Goal: Task Accomplishment & Management: Complete application form

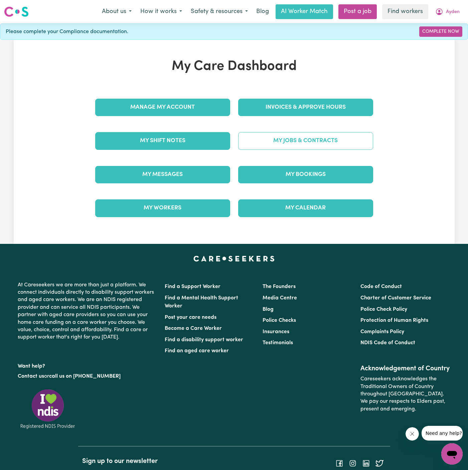
click at [302, 142] on link "My Jobs & Contracts" at bounding box center [305, 140] width 135 height 17
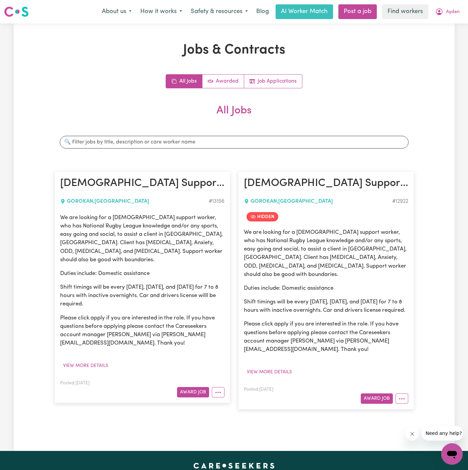
scroll to position [10, 0]
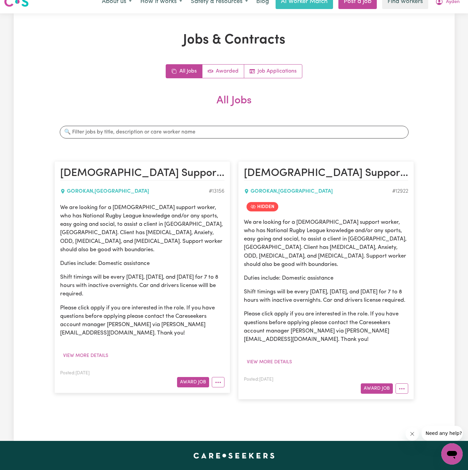
click at [131, 239] on p "We are looking for a male support worker, who has National Rugby League knowled…" at bounding box center [142, 228] width 165 height 50
click at [143, 239] on p "We are looking for a male support worker, who has National Rugby League knowled…" at bounding box center [142, 228] width 165 height 50
click at [95, 350] on button "View more details" at bounding box center [85, 355] width 51 height 10
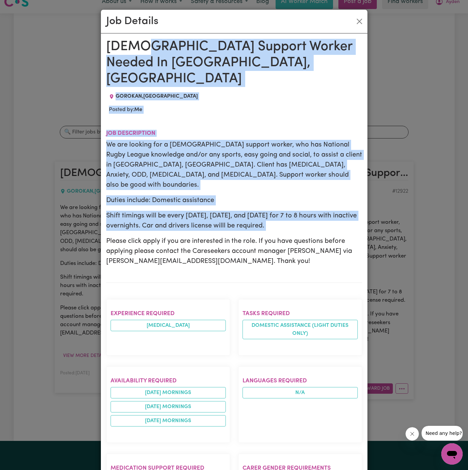
drag, startPoint x: 142, startPoint y: 41, endPoint x: 149, endPoint y: 205, distance: 164.7
click at [149, 205] on div "Male Support Worker Needed In Gorokan, NSW GOROKAN , New South Wales Posted by:…" at bounding box center [234, 388] width 256 height 698
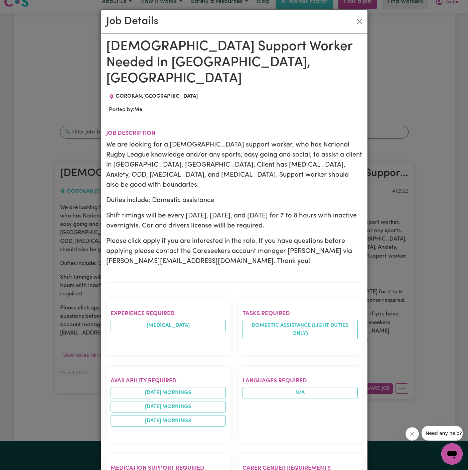
click at [127, 61] on h1 "Male Support Worker Needed In Gorokan, NSW" at bounding box center [234, 63] width 256 height 48
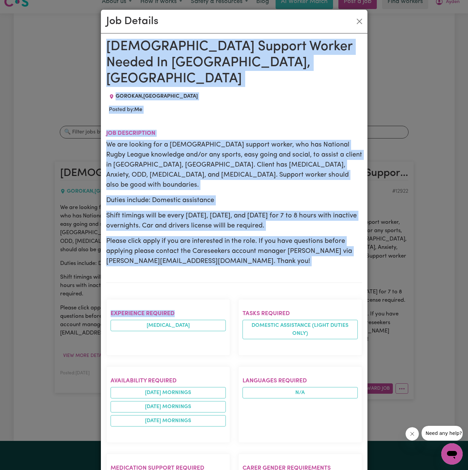
drag, startPoint x: 112, startPoint y: 46, endPoint x: 180, endPoint y: 286, distance: 248.7
click at [180, 286] on div "Male Support Worker Needed In Gorokan, NSW GOROKAN , New South Wales Posted by:…" at bounding box center [234, 388] width 256 height 698
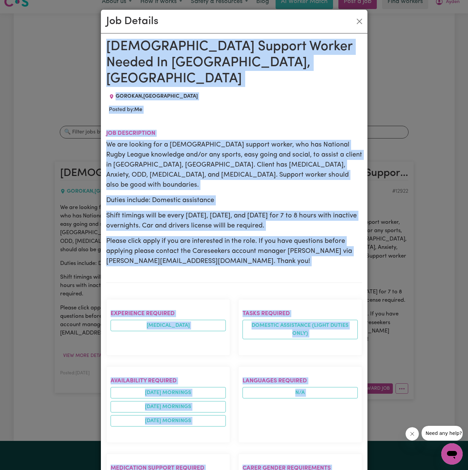
scroll to position [253, 0]
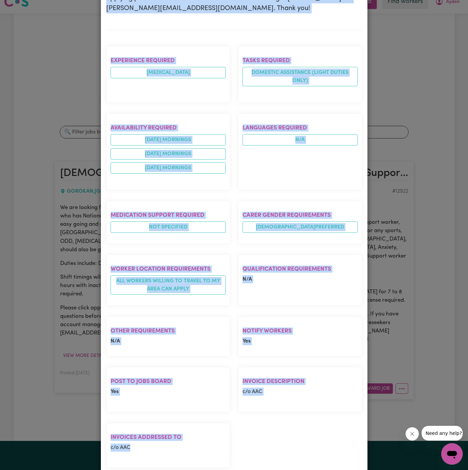
copy div "Male Support Worker Needed In Gorokan, NSW GOROKAN , New South Wales Posted by:…"
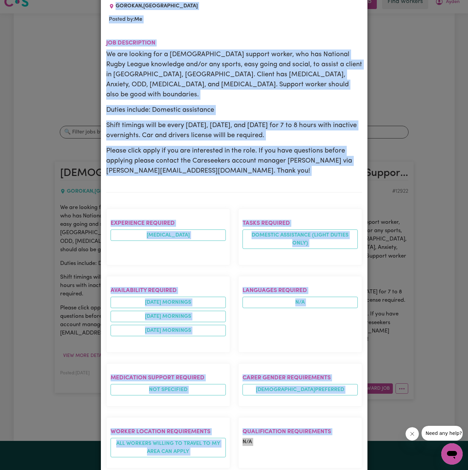
scroll to position [0, 0]
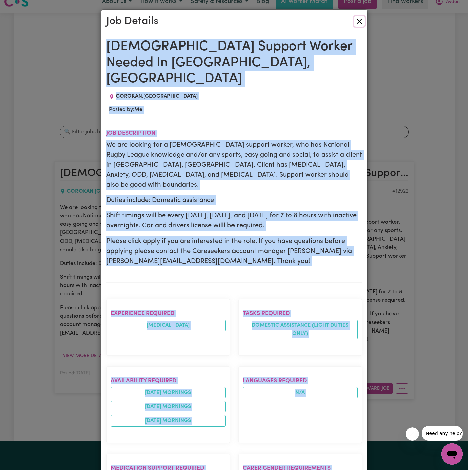
click at [358, 23] on button "Close" at bounding box center [359, 21] width 11 height 11
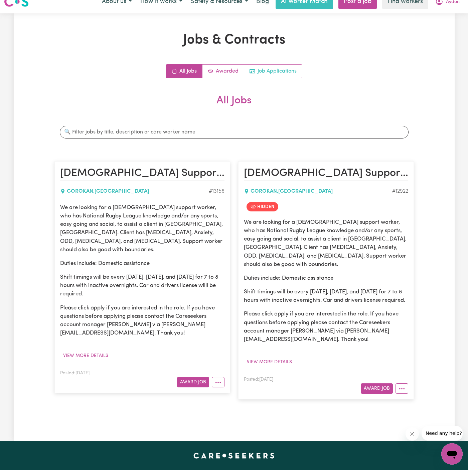
click at [287, 70] on link "Job Applications" at bounding box center [273, 71] width 58 height 13
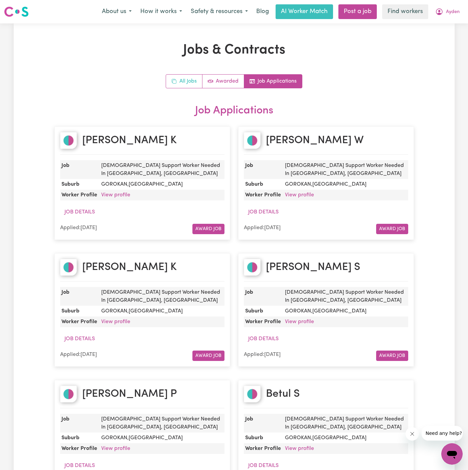
click at [186, 83] on link "All Jobs" at bounding box center [184, 81] width 36 height 13
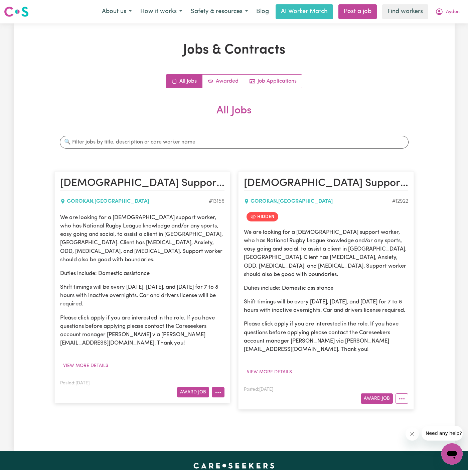
click at [218, 387] on button "More options" at bounding box center [218, 392] width 13 height 10
click at [247, 401] on link "Hide Job" at bounding box center [238, 407] width 53 height 13
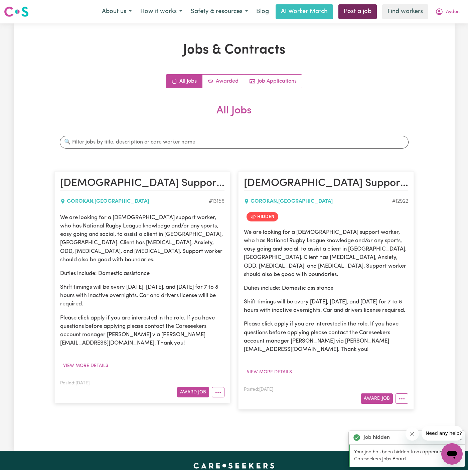
click at [365, 9] on link "Post a job" at bounding box center [358, 11] width 38 height 15
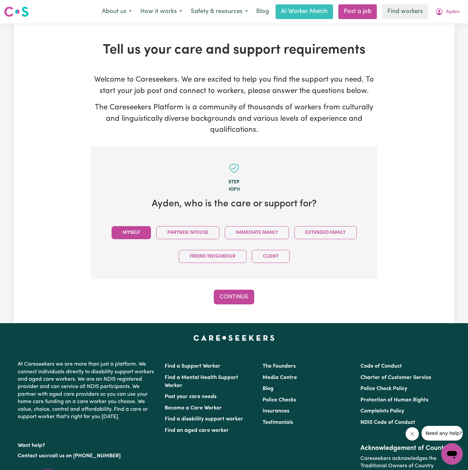
click at [130, 233] on button "Myself" at bounding box center [131, 232] width 39 height 13
click at [240, 295] on button "Continue" at bounding box center [234, 297] width 40 height 15
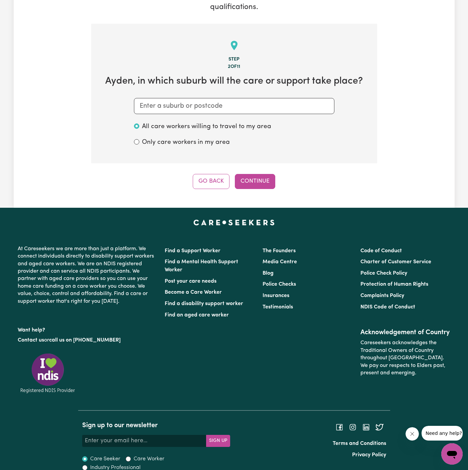
scroll to position [132, 0]
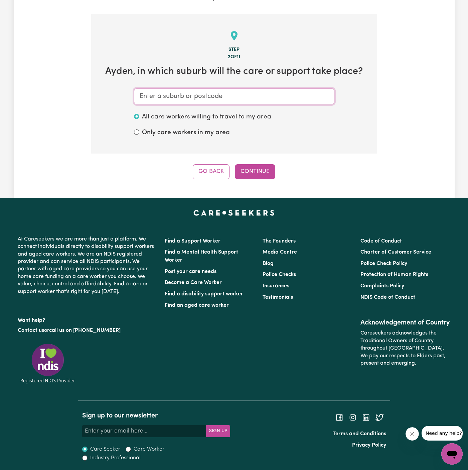
click at [220, 99] on input "text" at bounding box center [234, 96] width 201 height 16
paste input "Gorokan"
type input "Gorokan"
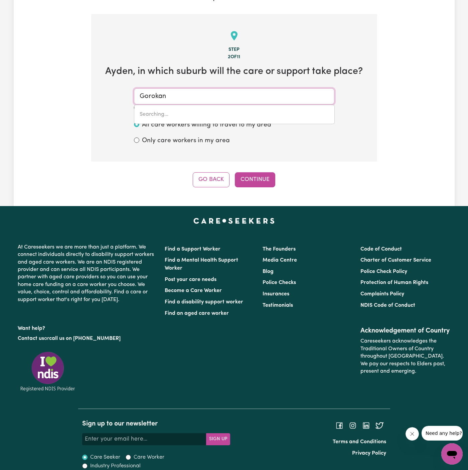
type input "Gorokan, New South Wales, 2263"
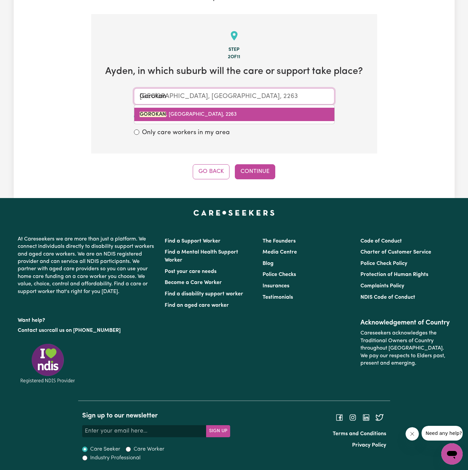
click at [219, 113] on span "GOROKAN , New South Wales, 2263" at bounding box center [188, 114] width 97 height 5
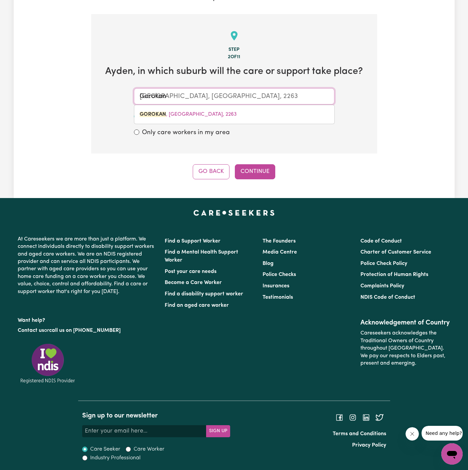
type input "GOROKAN, New South Wales, 2263"
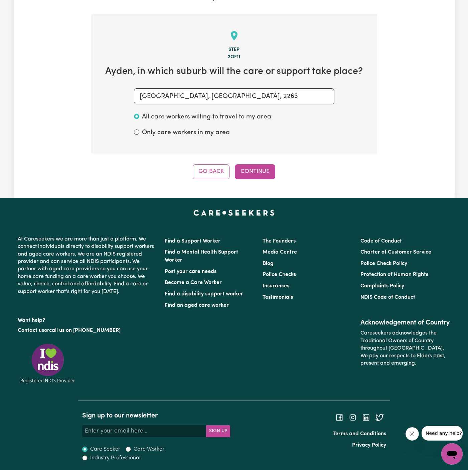
click at [251, 158] on div "Step 2 of 11 Ayden , in which suburb will the care or support take place? GOROK…" at bounding box center [234, 96] width 286 height 165
click at [254, 170] on button "Continue" at bounding box center [255, 171] width 40 height 15
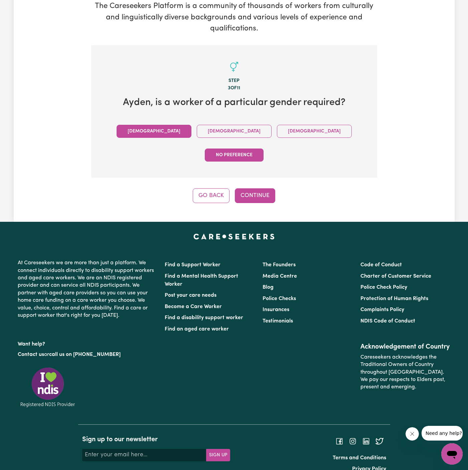
click at [160, 132] on button "Male" at bounding box center [154, 131] width 75 height 13
click at [256, 188] on button "Continue" at bounding box center [255, 195] width 40 height 15
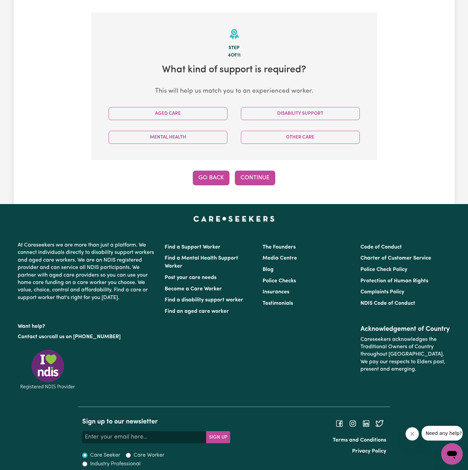
scroll to position [140, 0]
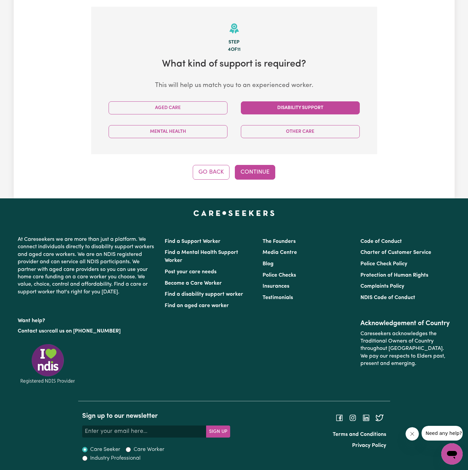
click at [304, 105] on button "Disability Support" at bounding box center [300, 107] width 119 height 13
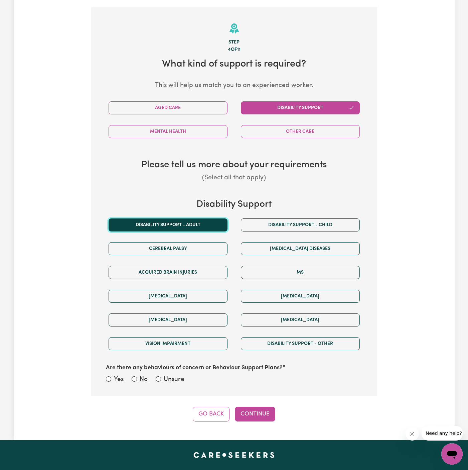
click at [182, 228] on button "Disability support - Adult" at bounding box center [168, 224] width 119 height 13
click at [171, 378] on label "Unsure" at bounding box center [174, 380] width 21 height 10
click at [161, 378] on input "Unsure" at bounding box center [158, 378] width 5 height 5
radio input "true"
click at [257, 417] on button "Continue" at bounding box center [255, 414] width 40 height 15
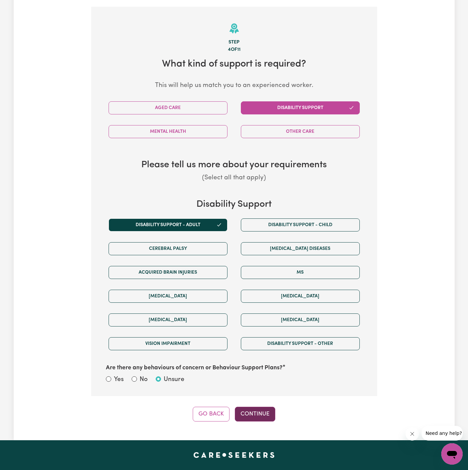
scroll to position [146, 0]
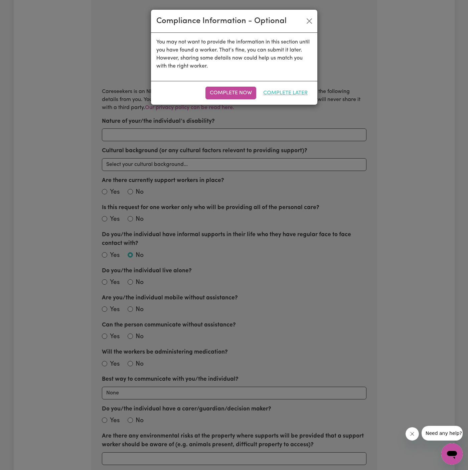
click at [292, 91] on button "Complete Later" at bounding box center [285, 93] width 53 height 13
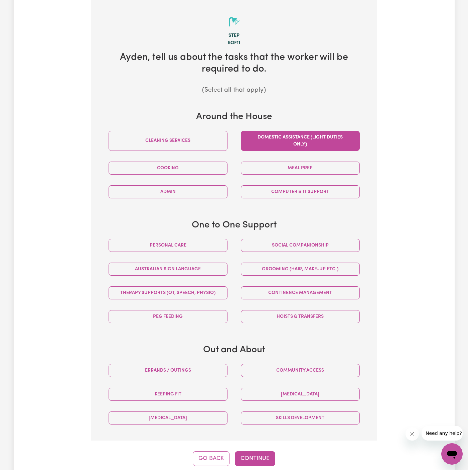
click at [312, 137] on button "Domestic assistance (light duties only)" at bounding box center [300, 141] width 119 height 20
drag, startPoint x: 215, startPoint y: 247, endPoint x: 267, endPoint y: 247, distance: 52.2
click at [233, 247] on div "Personal care" at bounding box center [168, 245] width 132 height 24
click at [267, 247] on button "Social companionship" at bounding box center [300, 245] width 119 height 13
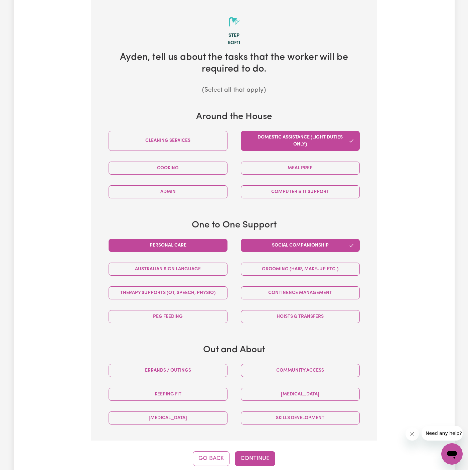
click at [198, 245] on button "Personal care" at bounding box center [168, 245] width 119 height 13
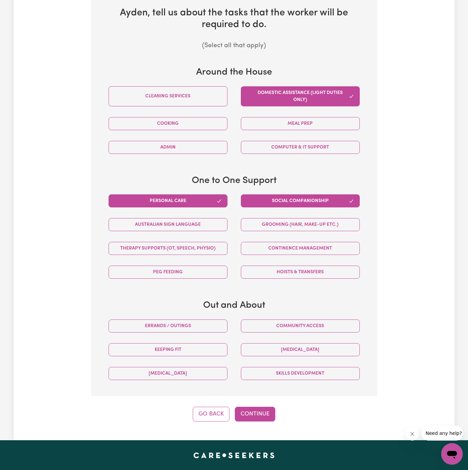
scroll to position [209, 0]
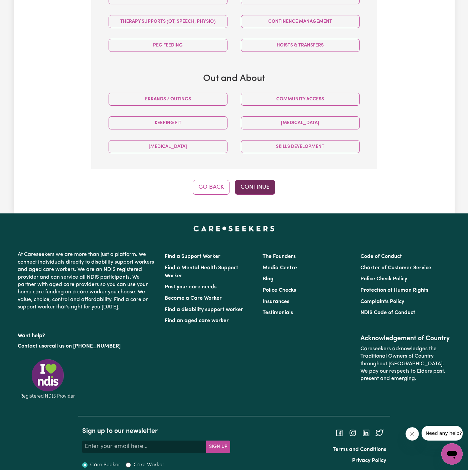
click at [255, 183] on button "Continue" at bounding box center [255, 187] width 40 height 15
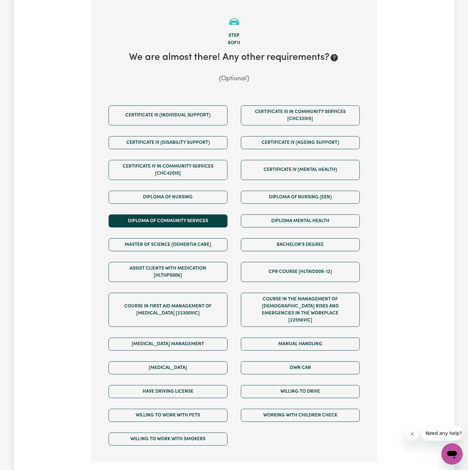
scroll to position [321, 0]
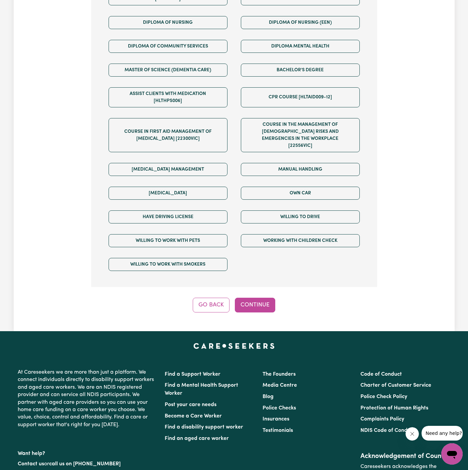
click at [252, 310] on div "Tell us your care and support requirements Welcome to Careseekers. We are excit…" at bounding box center [234, 16] width 441 height 629
click at [264, 298] on button "Continue" at bounding box center [255, 305] width 40 height 15
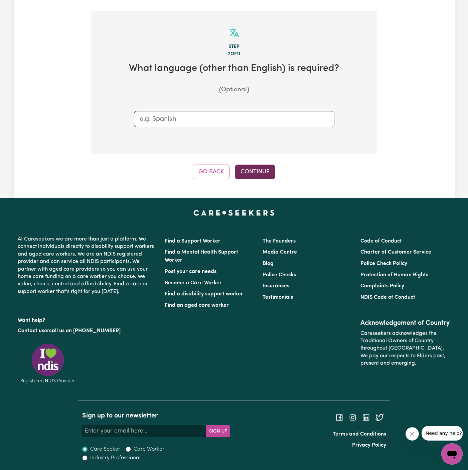
click at [265, 165] on button "Continue" at bounding box center [255, 172] width 40 height 15
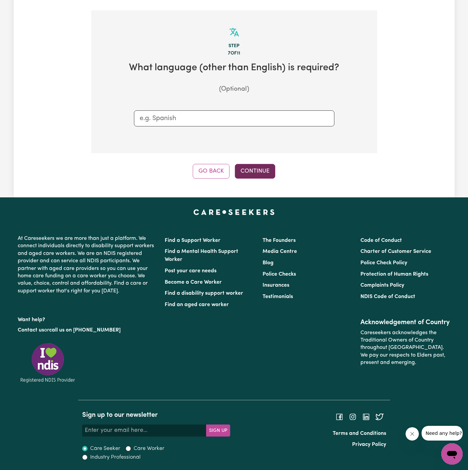
scroll to position [146, 0]
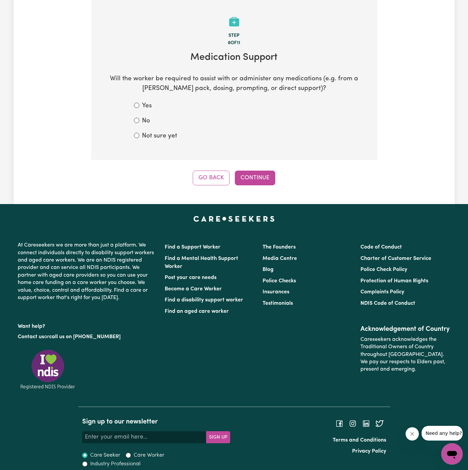
click at [155, 130] on form "Yes No Not sure yet" at bounding box center [234, 120] width 201 height 39
click at [155, 131] on form "Yes No Not sure yet" at bounding box center [234, 120] width 201 height 39
drag, startPoint x: 246, startPoint y: 173, endPoint x: 171, endPoint y: 135, distance: 83.7
click at [171, 135] on div "Step 8 of 11 Medication Support Will the worker be required to assist with or a…" at bounding box center [234, 92] width 286 height 185
click at [171, 135] on label "Not sure yet" at bounding box center [159, 136] width 35 height 10
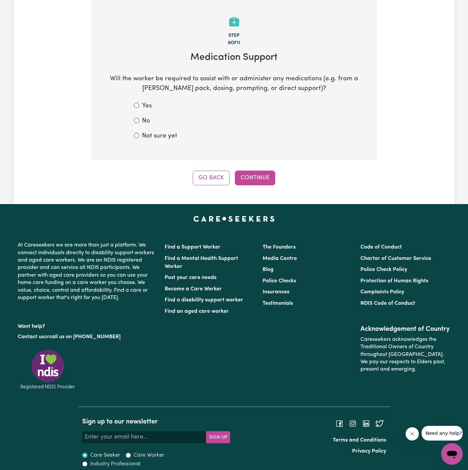
click at [139, 135] on input "Not sure yet" at bounding box center [136, 135] width 5 height 5
radio input "true"
click at [252, 182] on button "Continue" at bounding box center [255, 178] width 40 height 15
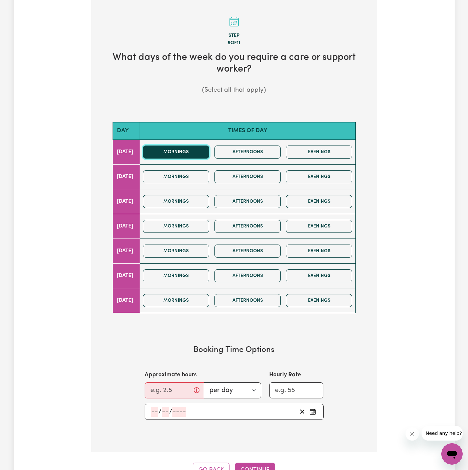
click at [188, 149] on button "Mornings" at bounding box center [176, 151] width 66 height 13
click at [172, 397] on section "Booking Time Options Approximate hours per day per week Hourly Rate / /" at bounding box center [234, 382] width 265 height 96
click at [172, 388] on input "Approximate hours" at bounding box center [175, 390] width 60 height 16
type input "1"
click at [154, 407] on input "number" at bounding box center [154, 412] width 7 height 10
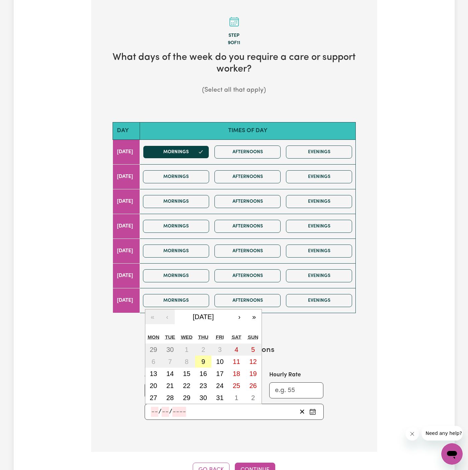
click at [206, 361] on button "9" at bounding box center [203, 361] width 17 height 12
type input "2025-10-09"
type input "9"
type input "10"
type input "2025"
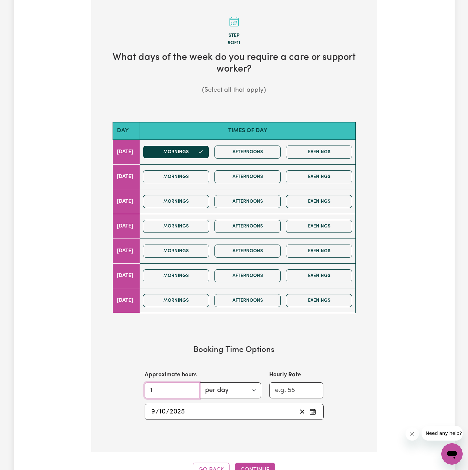
click at [165, 389] on input "1" at bounding box center [172, 390] width 55 height 16
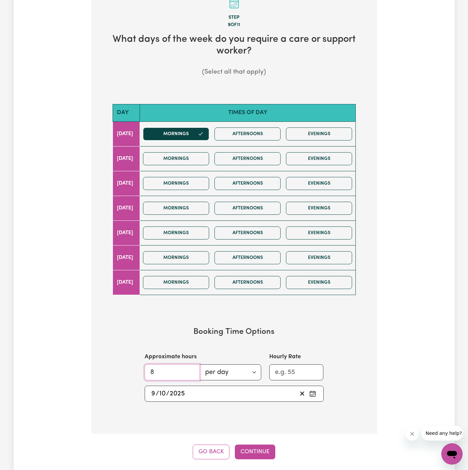
scroll to position [183, 0]
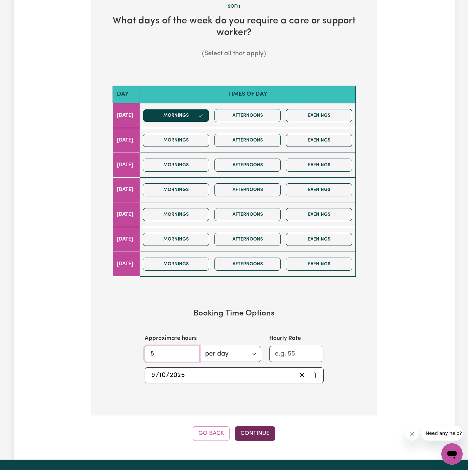
type input "8"
click at [251, 426] on button "Continue" at bounding box center [255, 433] width 40 height 15
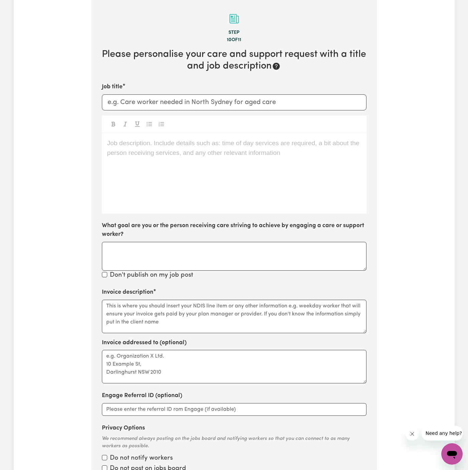
scroll to position [146, 0]
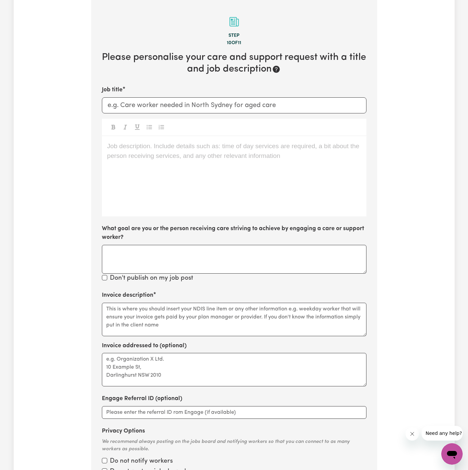
click at [215, 183] on div "Job description. Include details such as: time of day services are required, a …" at bounding box center [234, 176] width 265 height 80
click at [163, 182] on div "Job description. Include details such as: time of day services are required, a …" at bounding box center [234, 176] width 265 height 80
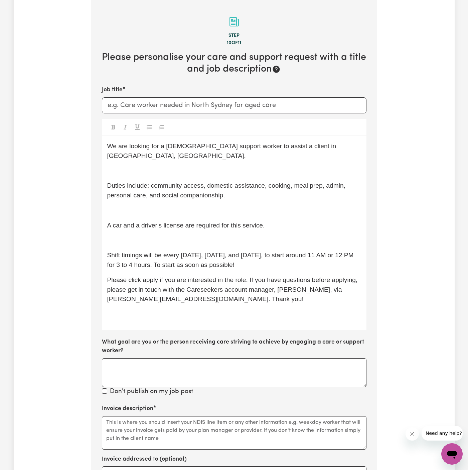
click at [220, 236] on div "We are looking for a female support worker to assist a client in Randwick, NSW.…" at bounding box center [234, 233] width 265 height 194
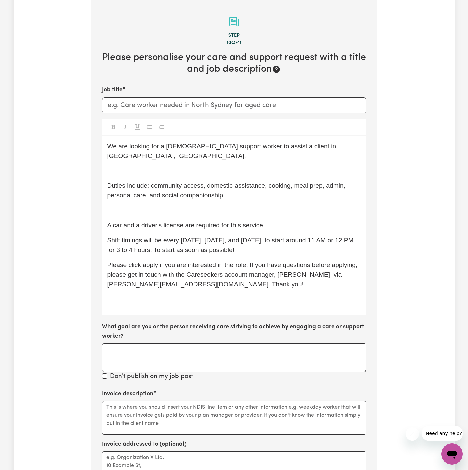
click at [206, 206] on p "﻿" at bounding box center [234, 211] width 254 height 10
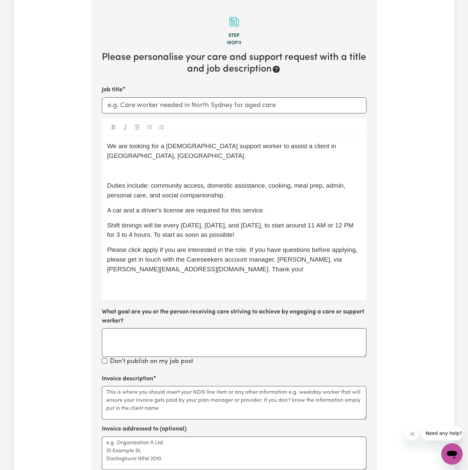
click at [179, 151] on div "We are looking for a female support worker to assist a client in Randwick, NSW.…" at bounding box center [234, 218] width 265 height 164
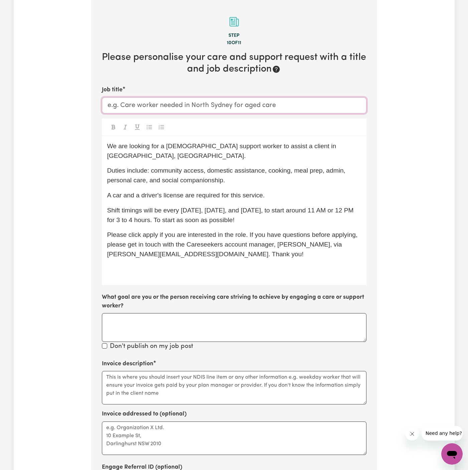
click at [193, 102] on input "Job title" at bounding box center [234, 105] width 265 height 16
type input "S"
paste input "Gorokan/The Entrance, NSW"
click at [208, 106] on input "Male Support Worker Needed In Gorokan/The Entrance, NSW" at bounding box center [234, 105] width 265 height 16
drag, startPoint x: 209, startPoint y: 105, endPoint x: 336, endPoint y: 107, distance: 127.4
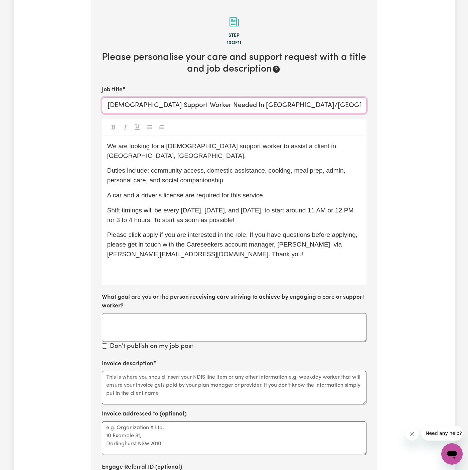
click at [336, 107] on input "Male Support Worker Needed In Gorokan/The Entrance, NSW" at bounding box center [234, 105] width 265 height 16
type input "Male Support Worker Needed In Gorokan/The Entrance, NSW"
click at [333, 140] on div "We are looking for a female support worker to assist a client in Randwick, NSW.…" at bounding box center [234, 210] width 265 height 149
drag, startPoint x: 284, startPoint y: 147, endPoint x: 329, endPoint y: 146, distance: 45.2
click at [329, 146] on span "We are looking for a female support worker to assist a client in Randwick, NSW." at bounding box center [222, 150] width 231 height 17
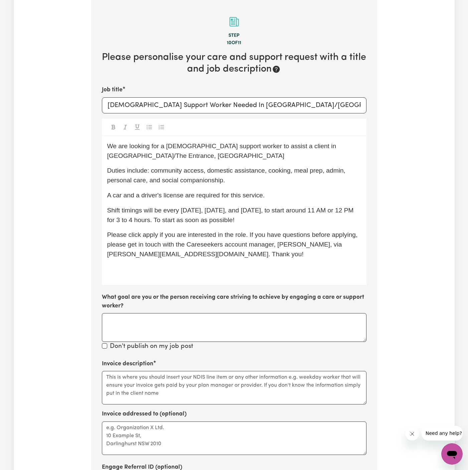
click at [171, 146] on span "We are looking for a female support worker to assist a client in Gorokan/The En…" at bounding box center [222, 150] width 231 height 17
click at [276, 169] on p "Duties include: community access, domestic assistance, cooking, meal prep, admi…" at bounding box center [234, 175] width 254 height 19
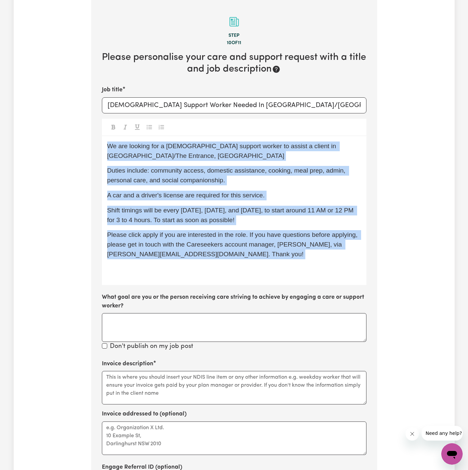
drag, startPoint x: 106, startPoint y: 146, endPoint x: 263, endPoint y: 258, distance: 193.4
click at [263, 258] on div "We are looking for a male support worker to assist a client in Gorokan/The Entr…" at bounding box center [234, 210] width 265 height 149
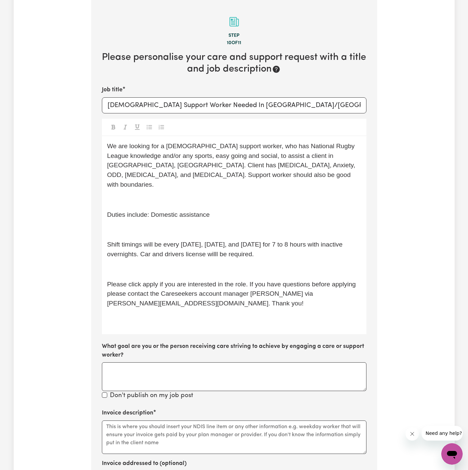
click at [230, 225] on p "﻿" at bounding box center [234, 230] width 254 height 10
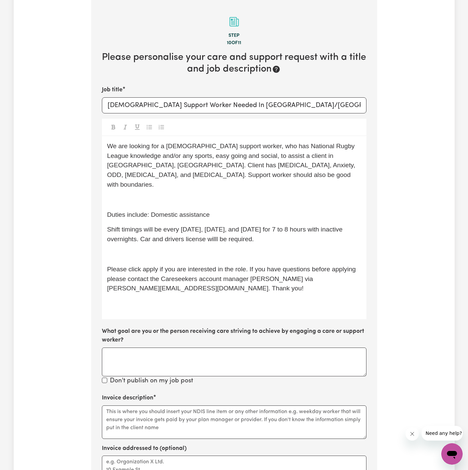
click at [224, 210] on p "Duties include: Domestic assistance" at bounding box center [234, 215] width 254 height 10
click at [216, 182] on div "We are looking for a male support worker, who has National Rugby League knowled…" at bounding box center [234, 227] width 265 height 183
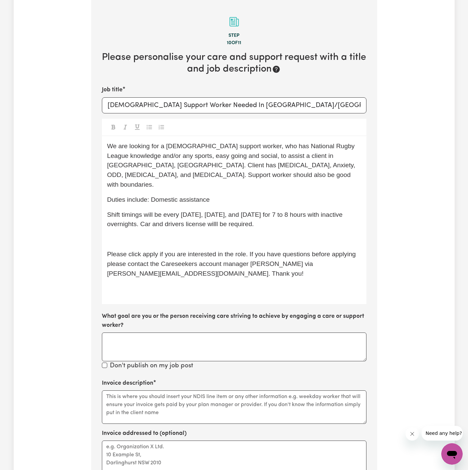
drag, startPoint x: 214, startPoint y: 211, endPoint x: 214, endPoint y: 219, distance: 7.7
click at [214, 213] on span "Shift timings will be every Sunday, Monday, and Wednesday for 7 to 8 hours with…" at bounding box center [225, 219] width 237 height 17
click at [149, 221] on div "We are looking for a male support worker, who has National Rugby League knowled…" at bounding box center [234, 220] width 265 height 168
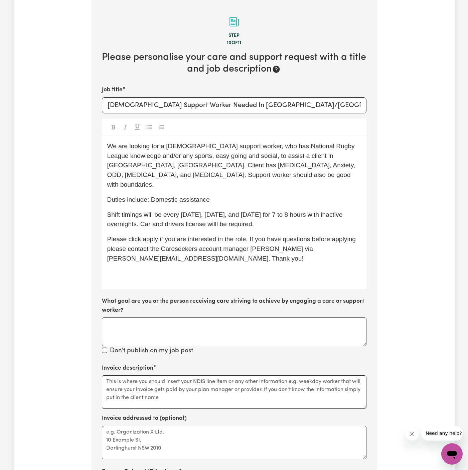
click at [169, 171] on span "We are looking for a male support worker, who has National Rugby League knowled…" at bounding box center [232, 164] width 250 height 45
click at [279, 165] on span "We are looking for a male support worker who has National Rugby League knowledg…" at bounding box center [232, 164] width 250 height 45
click at [234, 170] on p "We are looking for a male support worker who has National Rugby League knowledg…" at bounding box center [234, 165] width 254 height 48
click at [147, 217] on span "Shift timings will be every Sunday, Monday, and Wednesday for 7 to 8 hours with…" at bounding box center [225, 219] width 237 height 17
click at [177, 213] on span "Shift timings will be every Sunday, Monday, and Wednesday for 7 to 8 hours with…" at bounding box center [225, 219] width 237 height 17
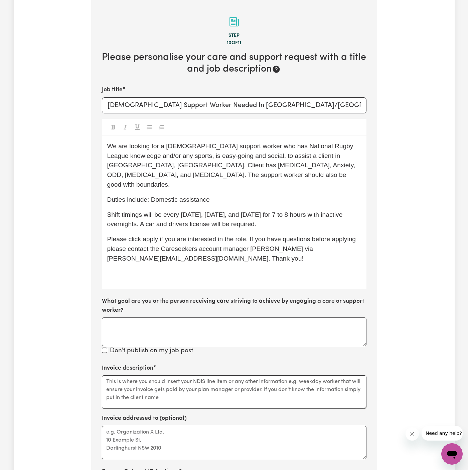
click at [185, 217] on span "Shift timings will be every Sunday, Monday, and Wednesday for 7 to 8 hours with…" at bounding box center [225, 219] width 237 height 17
click at [244, 240] on span "Please click apply if you are interested in the role. If you have questions bef…" at bounding box center [232, 248] width 251 height 26
click at [166, 238] on span "Please click apply if you are interested in the role. If you have questions bef…" at bounding box center [232, 248] width 251 height 26
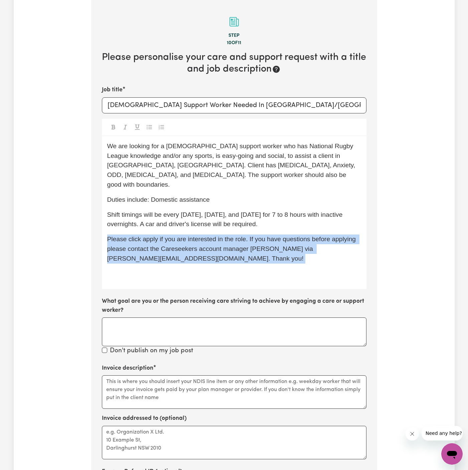
click at [166, 238] on span "Please click apply if you are interested in the role. If you have questions bef…" at bounding box center [232, 248] width 251 height 26
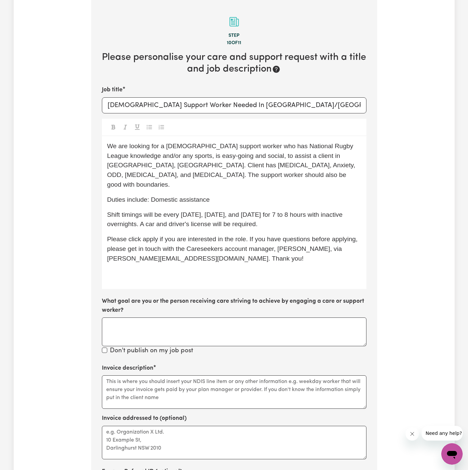
click at [207, 268] on div "We are looking for a male support worker who has National Rugby League knowledg…" at bounding box center [234, 212] width 265 height 153
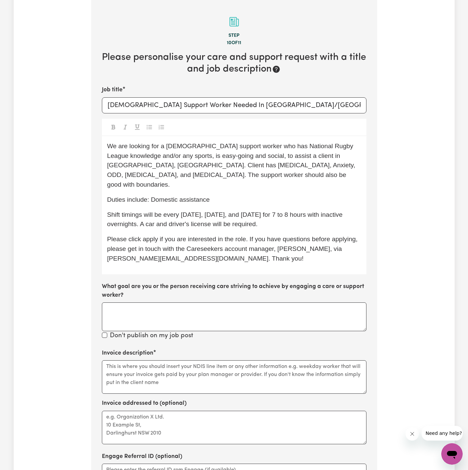
click at [174, 213] on span "Shift timings will be every Sunday, Monday, and Wednesday for 7 to 8 hours with…" at bounding box center [225, 219] width 237 height 17
click at [247, 235] on span "Please click apply if you are interested in the role. If you have questions bef…" at bounding box center [233, 248] width 252 height 26
click at [294, 235] on span "Please click apply if you are interested in the role. If you have questions bef…" at bounding box center [233, 248] width 252 height 26
click at [242, 195] on p "Duties include: Domestic assistance" at bounding box center [234, 200] width 254 height 10
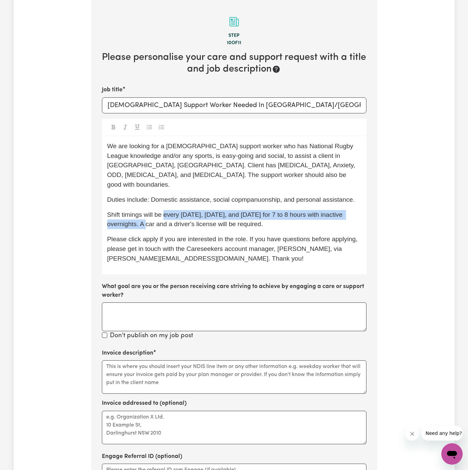
drag, startPoint x: 165, startPoint y: 207, endPoint x: 140, endPoint y: 218, distance: 27.7
click at [140, 218] on span "Shift timings will be every Sunday, Monday, and Wednesday for 7 to 8 hours with…" at bounding box center [225, 219] width 237 height 17
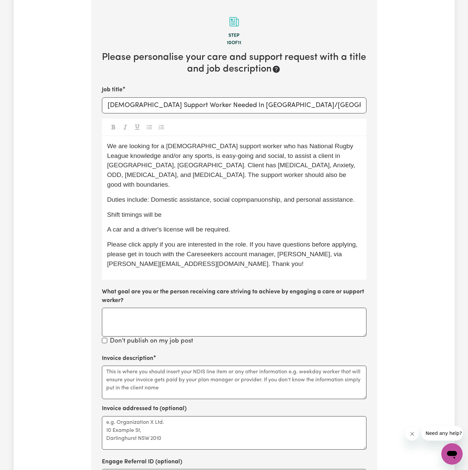
click at [186, 210] on p "Shift timings will be" at bounding box center [234, 215] width 254 height 10
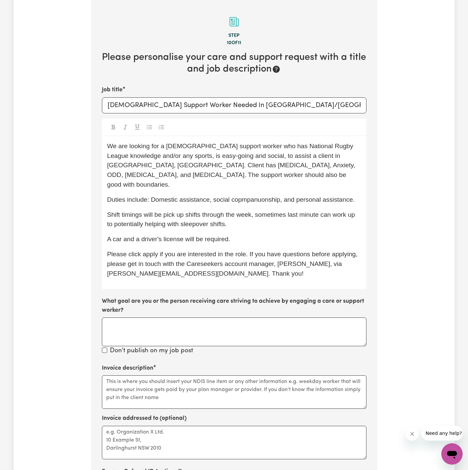
click at [166, 211] on span "Shift timings will be pick up shifts through the week, sometimes last minute ca…" at bounding box center [232, 219] width 250 height 17
click at [255, 196] on span "Duties include: Domestic assistance, social copmpanuonship, and personal assist…" at bounding box center [231, 199] width 248 height 7
click at [166, 235] on span "A car and a driver's license will be required." at bounding box center [168, 238] width 123 height 7
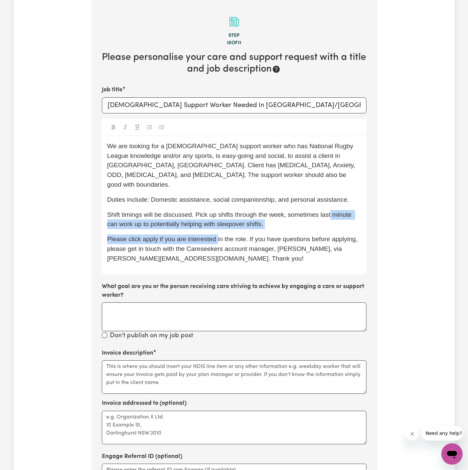
drag, startPoint x: 217, startPoint y: 228, endPoint x: 273, endPoint y: 217, distance: 57.2
click at [273, 217] on div "We are looking for a male support worker who has National Rugby League knowledg…" at bounding box center [234, 205] width 265 height 138
click at [273, 217] on p "Shift timings will be discussed. Pick up shifts through the week, sometimes las…" at bounding box center [234, 219] width 254 height 19
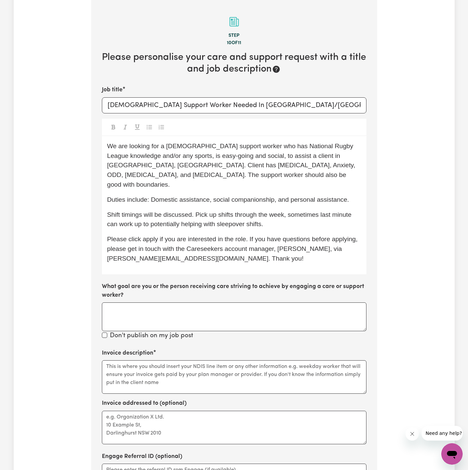
click at [273, 217] on p "Shift timings will be discussed. Pick up shifts through the week, sometimes las…" at bounding box center [234, 219] width 254 height 19
click at [321, 211] on span "Shift timings will be discussed. Pick up shifts through the week, sometimes las…" at bounding box center [230, 219] width 246 height 17
drag, startPoint x: 150, startPoint y: 217, endPoint x: 89, endPoint y: 216, distance: 60.5
click at [89, 216] on div "Tell us your care and support requirements Welcome to Careseekers. We are excit…" at bounding box center [234, 236] width 294 height 680
click at [310, 211] on span "Shift timings will be discussed. Pick up shifts through the week, sometimes las…" at bounding box center [231, 219] width 248 height 17
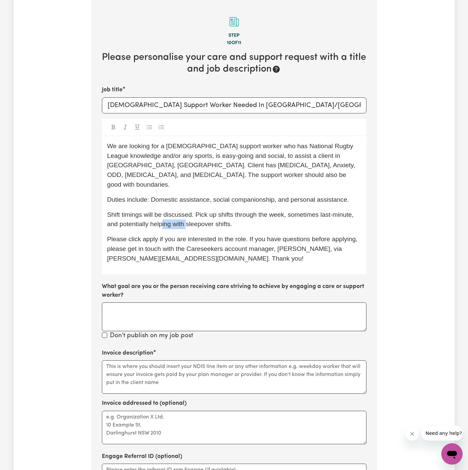
drag, startPoint x: 184, startPoint y: 214, endPoint x: 162, endPoint y: 214, distance: 22.4
click at [162, 214] on span "Shift timings will be discussed. Pick up shifts through the week, sometimes las…" at bounding box center [231, 219] width 248 height 17
click at [269, 217] on p "Shift timings will be discussed. Pick up shifts through the week, sometimes las…" at bounding box center [234, 219] width 254 height 19
click at [282, 210] on p "Shift timings will be discussed. Pick up shifts through the week, sometimes las…" at bounding box center [234, 219] width 254 height 19
click at [197, 211] on span "Shift timings will be discussed. Pick up shifts through the week, sometimes las…" at bounding box center [231, 219] width 248 height 17
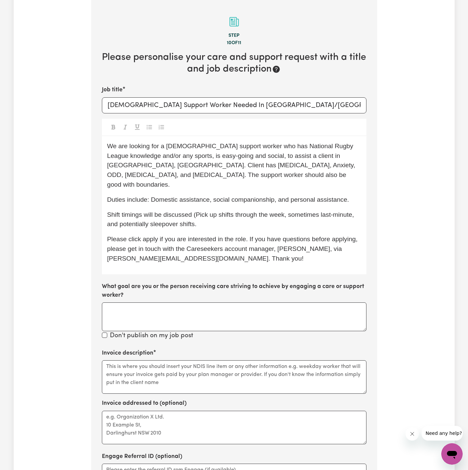
click at [210, 214] on p "Shift timings will be discussed (Pick up shifts through the week, sometimes las…" at bounding box center [234, 219] width 254 height 19
click at [233, 222] on div "We are looking for a male support worker who has National Rugby League knowledg…" at bounding box center [234, 205] width 265 height 138
click at [233, 217] on p "Shift timings will be discussed (can pick up shifts through the week, sometimes…" at bounding box center [234, 219] width 254 height 19
click at [154, 196] on span "Duties include: Domestic assistance, social companionship, and personal assista…" at bounding box center [228, 199] width 242 height 7
click at [247, 249] on p "Please click apply if you are interested in the role. If you have questions bef…" at bounding box center [234, 248] width 254 height 29
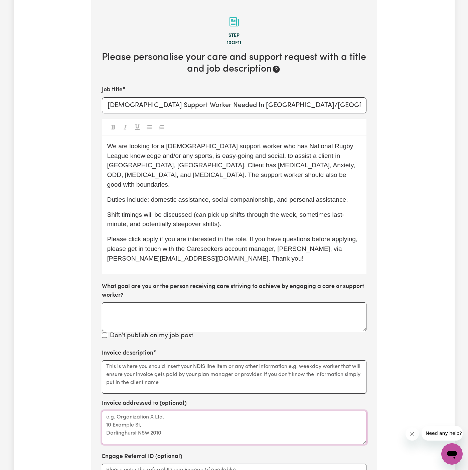
click at [200, 420] on textarea "Invoice addressed to (optional)" at bounding box center [234, 427] width 265 height 33
paste textarea "Autism Community Care"
type textarea "c/o Autism Community Care"
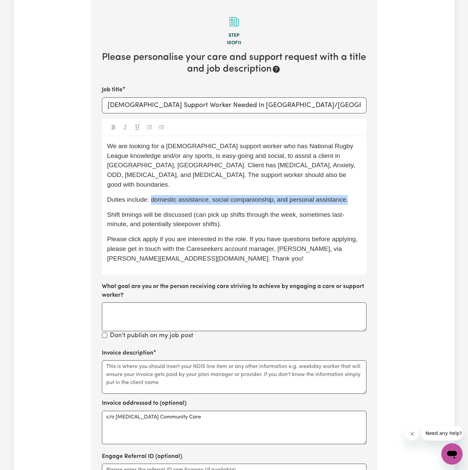
drag, startPoint x: 150, startPoint y: 190, endPoint x: 351, endPoint y: 191, distance: 201.0
click at [351, 195] on p "Duties include: domestic assistance, social companionship, and personal assista…" at bounding box center [234, 200] width 254 height 10
copy span "domestic assistance, social companionship, and personal assistance."
click at [146, 367] on textarea "Invoice description" at bounding box center [234, 376] width 265 height 33
paste textarea "domestic assistance, social companionship, and personal assistance."
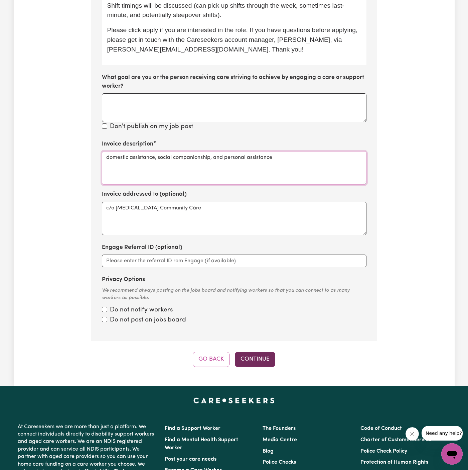
type textarea "domestic assistance, social companionship, and personal assistance"
click at [268, 352] on button "Continue" at bounding box center [255, 359] width 40 height 15
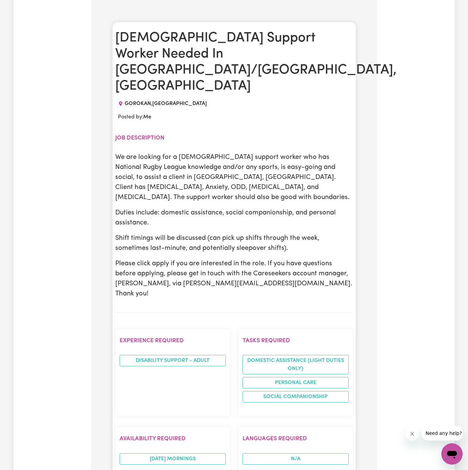
scroll to position [263, 0]
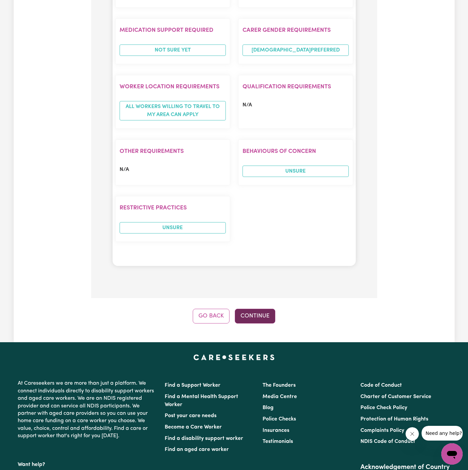
click at [264, 309] on button "Continue" at bounding box center [255, 316] width 40 height 15
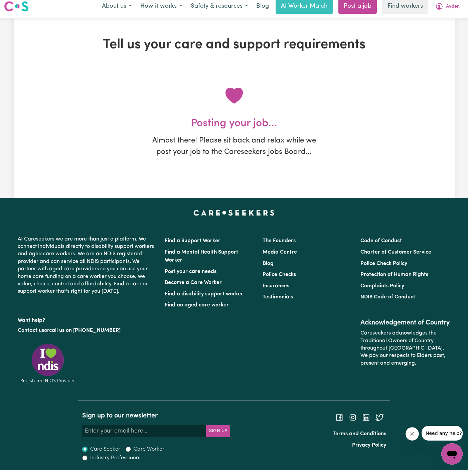
scroll to position [0, 0]
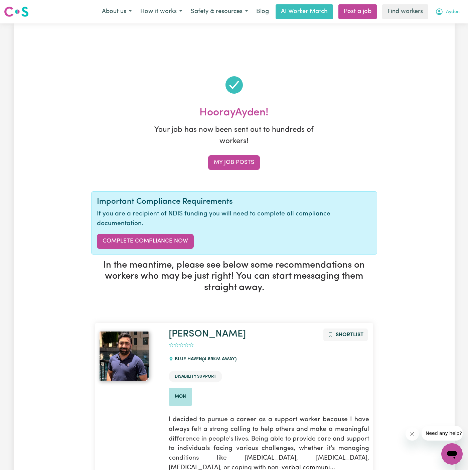
click at [455, 8] on span "Ayden" at bounding box center [453, 11] width 14 height 7
click at [449, 26] on link "My Dashboard" at bounding box center [437, 26] width 53 height 13
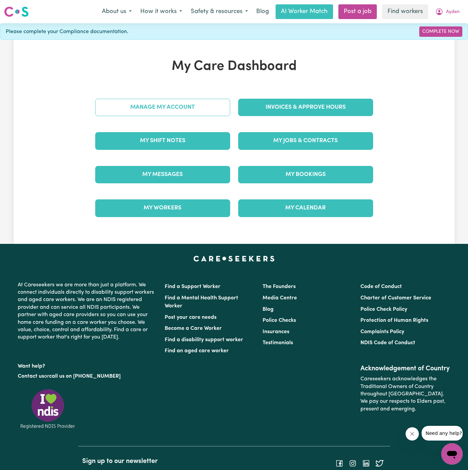
click at [174, 102] on link "Manage My Account" at bounding box center [162, 107] width 135 height 17
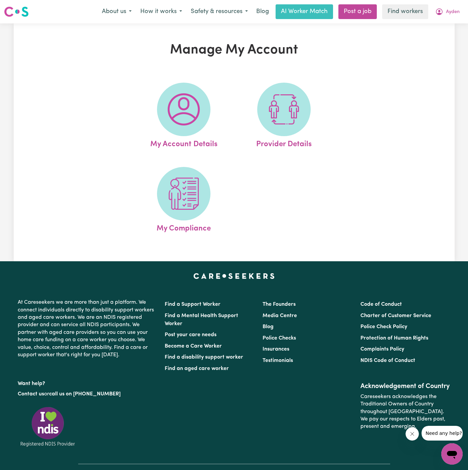
click at [174, 106] on img at bounding box center [184, 109] width 32 height 32
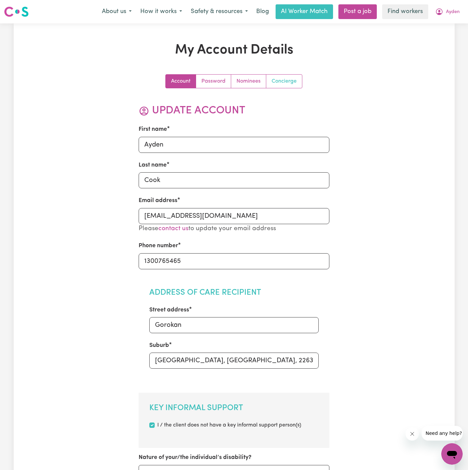
click at [278, 85] on link "Concierge" at bounding box center [284, 81] width 36 height 13
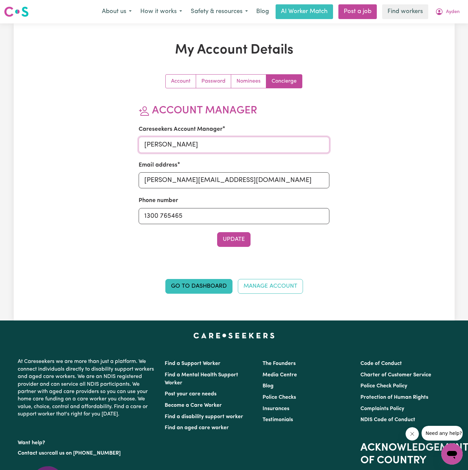
click at [206, 147] on input "Dyan" at bounding box center [234, 145] width 191 height 16
click at [206, 147] on input "a" at bounding box center [234, 145] width 191 height 16
click at [184, 145] on input "a" at bounding box center [234, 145] width 191 height 16
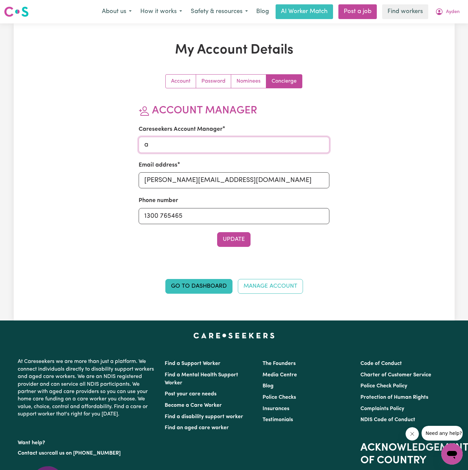
click at [184, 145] on input "a" at bounding box center [234, 145] width 191 height 16
type input "Annie"
click at [222, 179] on input "dyan@careseekers.com.au" at bounding box center [234, 180] width 191 height 16
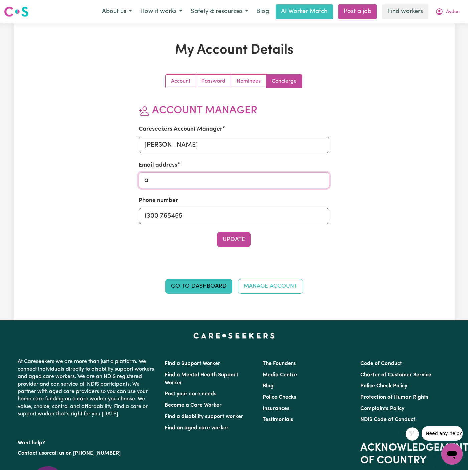
type input "annie@careseekers.com.au"
click at [238, 240] on button "Update" at bounding box center [233, 239] width 33 height 15
click at [451, 16] on button "Ayden" at bounding box center [447, 12] width 33 height 14
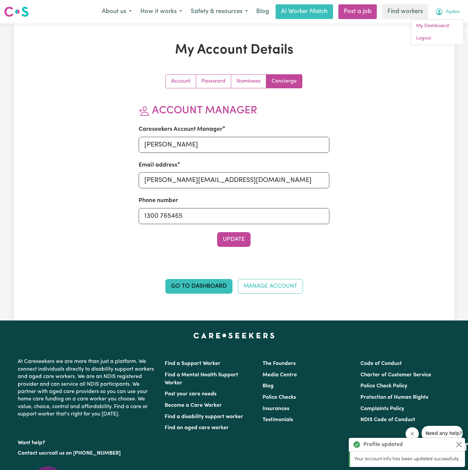
click at [440, 19] on div "About us How it works Safety & resources Blog AI Worker Match Post a job Find w…" at bounding box center [281, 11] width 367 height 15
click at [452, 13] on span "Ayden" at bounding box center [453, 11] width 14 height 7
click at [433, 21] on link "My Dashboard" at bounding box center [437, 26] width 53 height 13
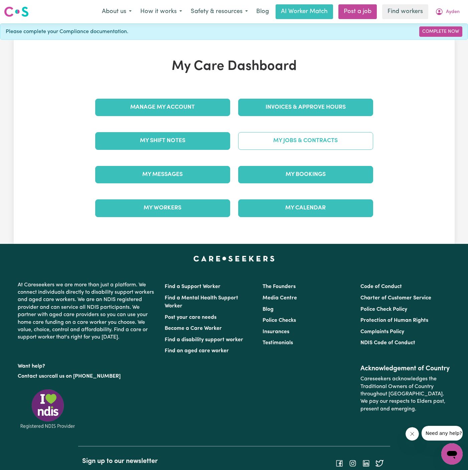
click at [302, 138] on link "My Jobs & Contracts" at bounding box center [305, 140] width 135 height 17
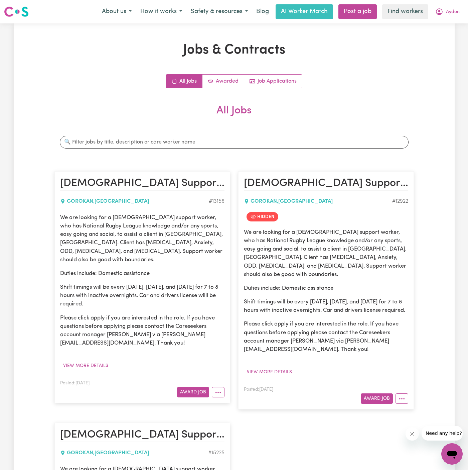
click at [217, 220] on p "We are looking for a male support worker, who has National Rugby League knowled…" at bounding box center [142, 238] width 165 height 50
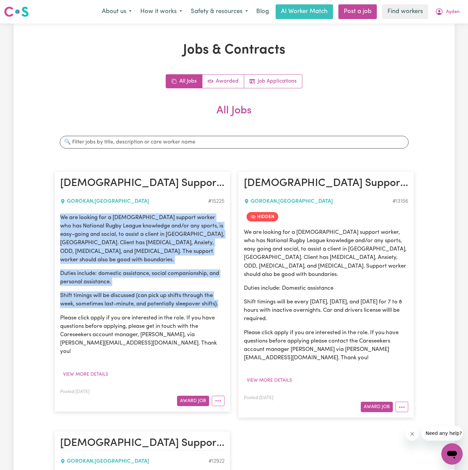
drag, startPoint x: 59, startPoint y: 217, endPoint x: 229, endPoint y: 292, distance: 185.8
click at [229, 292] on article "Male Support Worker Needed In Gorokan/The Entrance, NSW GOROKAN , New South Wal…" at bounding box center [143, 291] width 176 height 240
copy div "We are looking for a male support worker who has National Rugby League knowledg…"
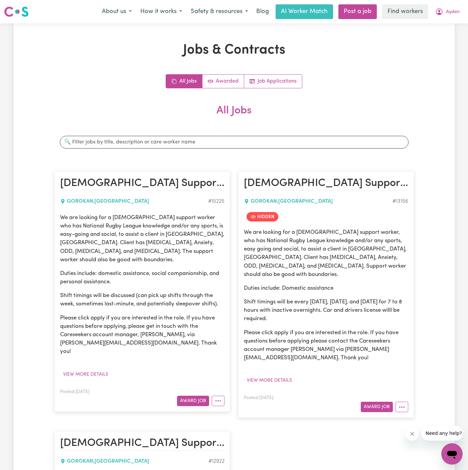
click at [207, 203] on div "GOROKAN , New South Wales" at bounding box center [134, 201] width 148 height 8
click at [454, 13] on span "Ayden" at bounding box center [453, 11] width 14 height 7
click at [440, 38] on link "Logout" at bounding box center [437, 38] width 53 height 13
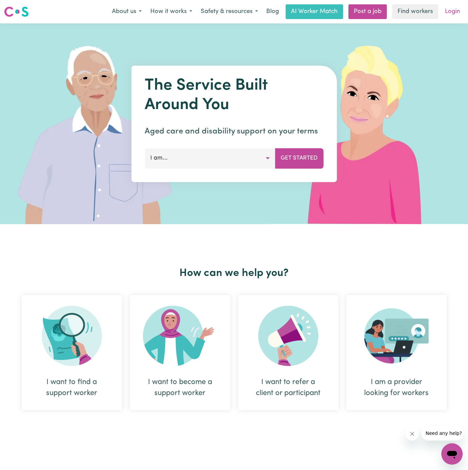
click at [449, 12] on link "Login" at bounding box center [452, 11] width 23 height 15
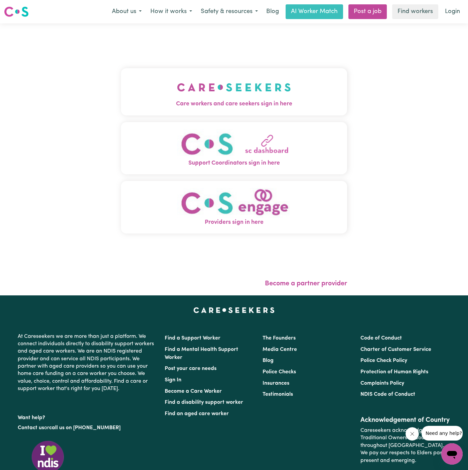
click at [206, 94] on img "Care workers and care seekers sign in here" at bounding box center [234, 87] width 114 height 25
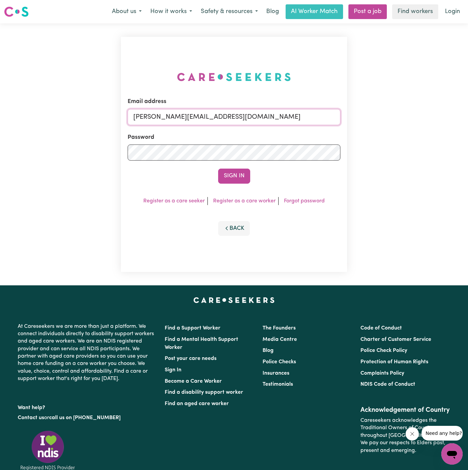
click at [243, 117] on input "dyan@careseekers.com.au" at bounding box center [234, 117] width 213 height 16
drag, startPoint x: 167, startPoint y: 117, endPoint x: 424, endPoint y: 118, distance: 257.1
click at [424, 118] on div "Email address superuser~JanusanBaltazarYS@careseekers.com.au Password Sign In R…" at bounding box center [234, 154] width 468 height 262
type input "superuser~rotichruth320@gmail.com"
click at [218, 169] on button "Sign In" at bounding box center [234, 176] width 32 height 15
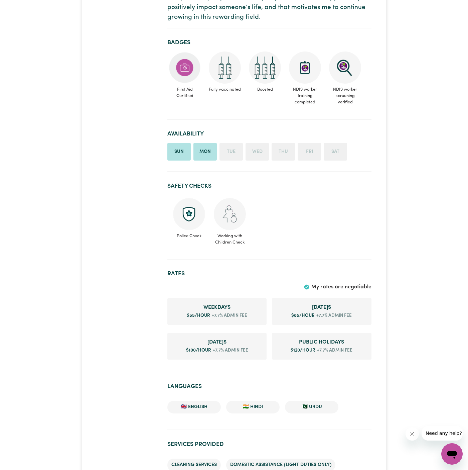
scroll to position [254, 0]
